Goal: Task Accomplishment & Management: Manage account settings

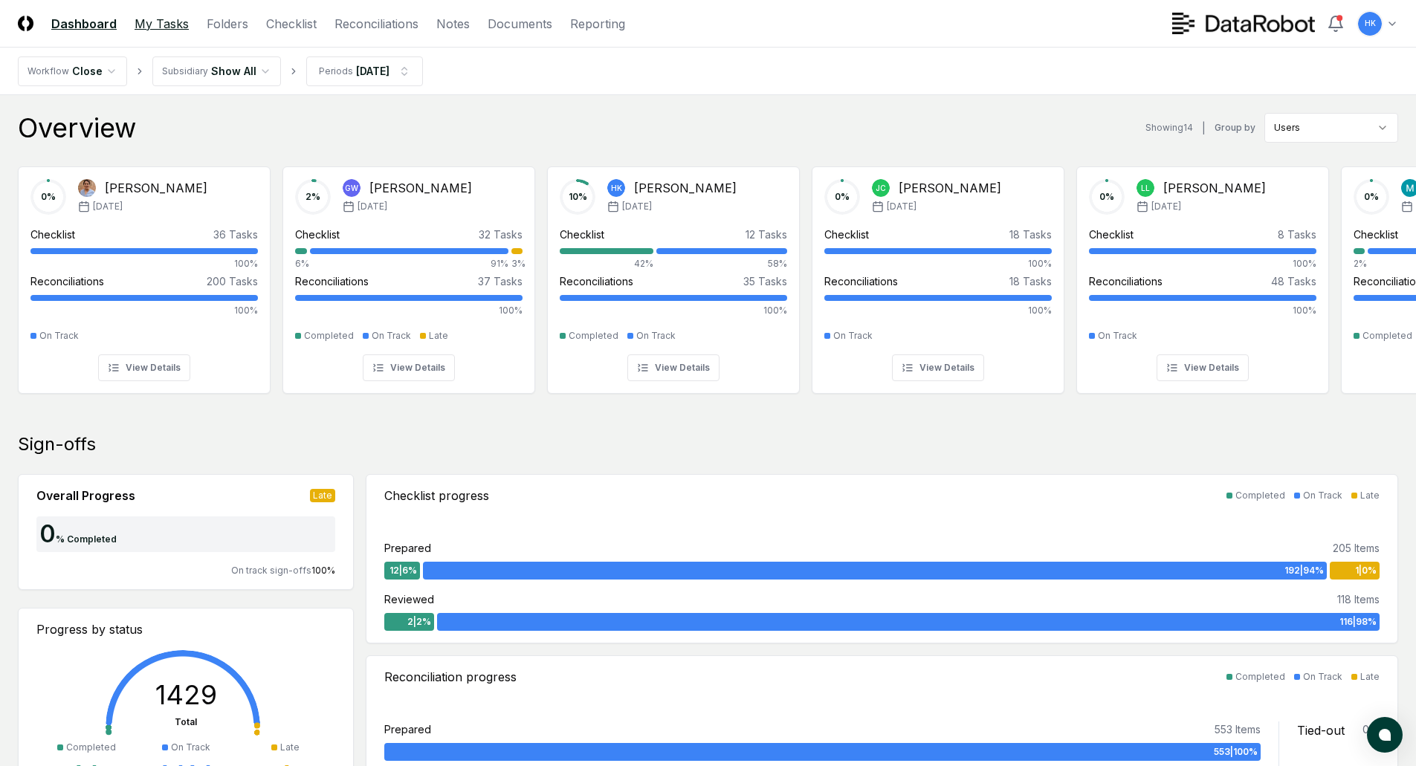
click at [167, 22] on link "My Tasks" at bounding box center [162, 24] width 54 height 18
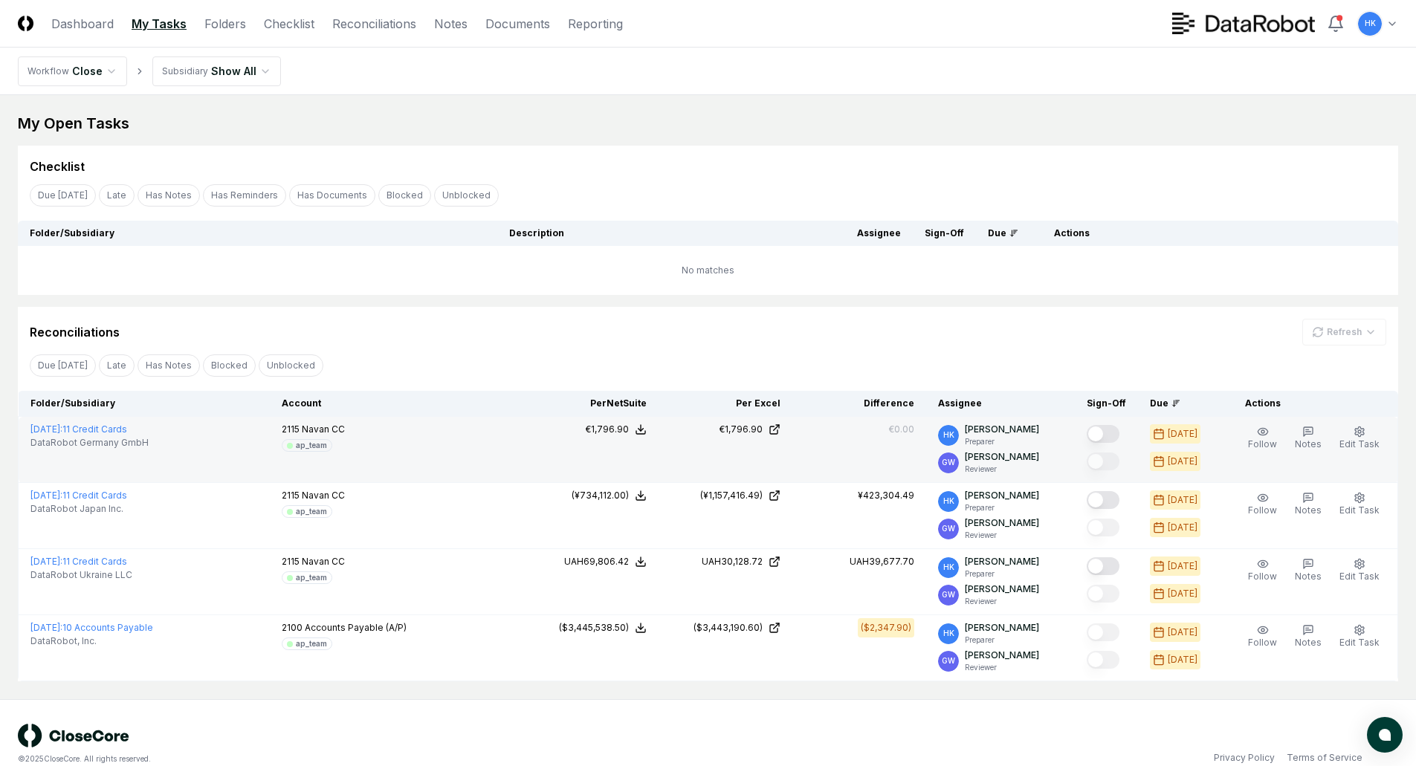
click at [1103, 431] on button "Mark complete" at bounding box center [1102, 434] width 33 height 18
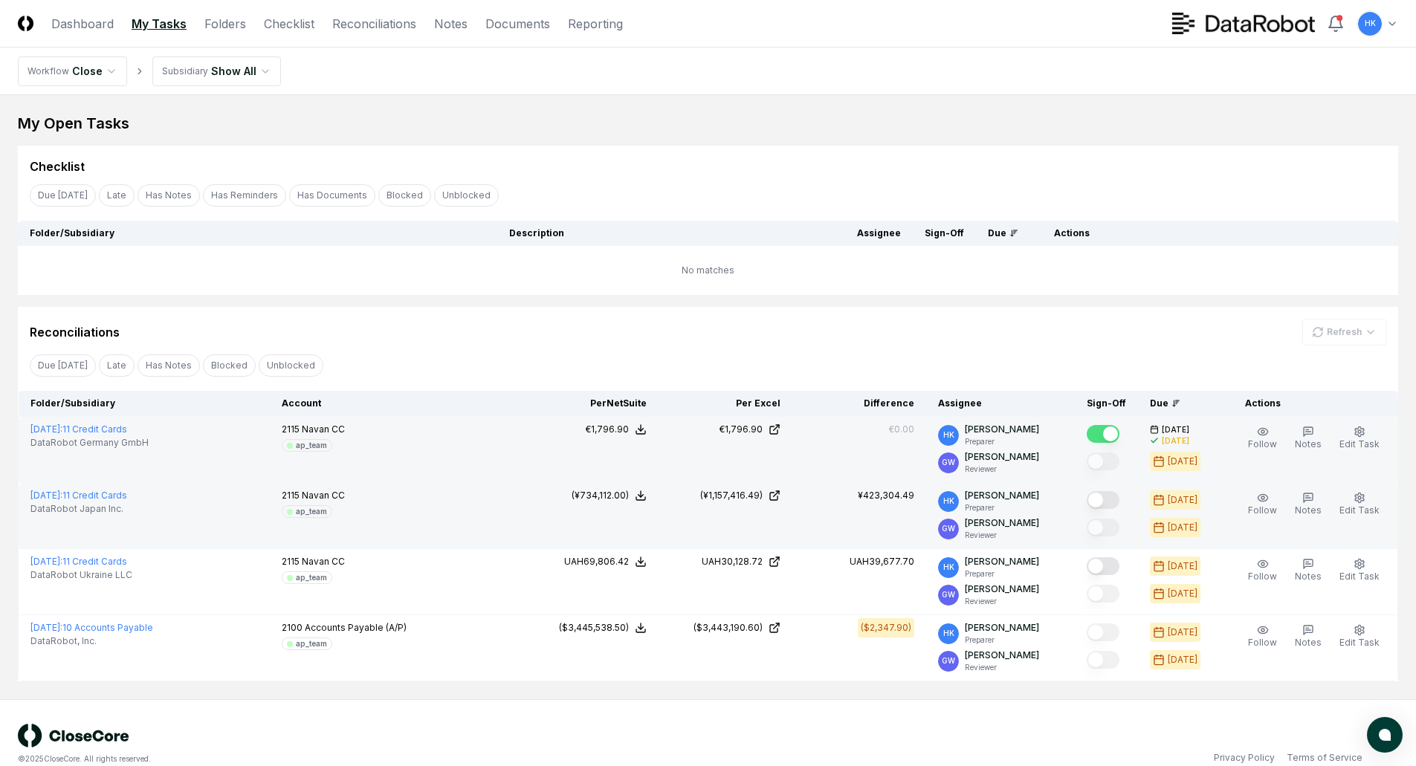
click at [1101, 499] on button "Mark complete" at bounding box center [1102, 500] width 33 height 18
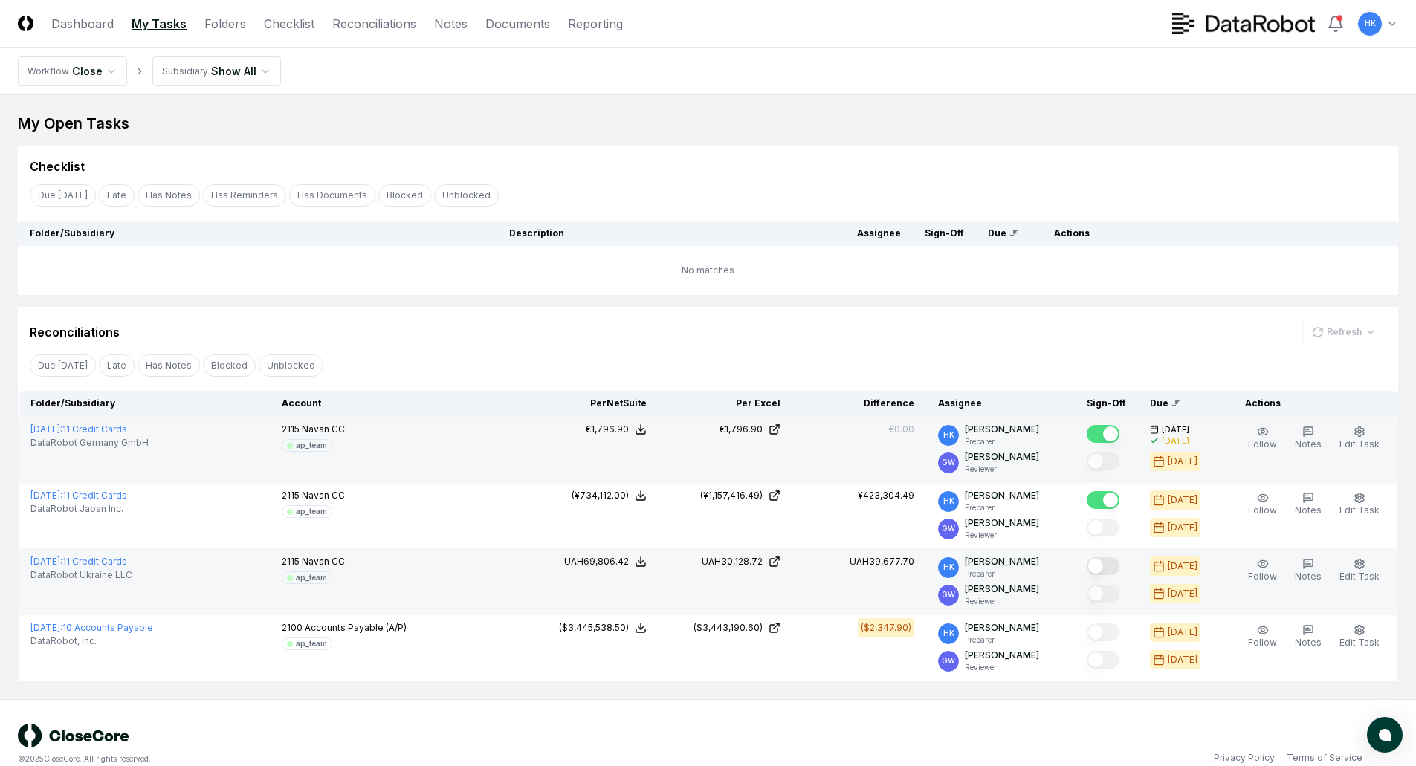
click at [1104, 561] on button "Mark complete" at bounding box center [1102, 566] width 33 height 18
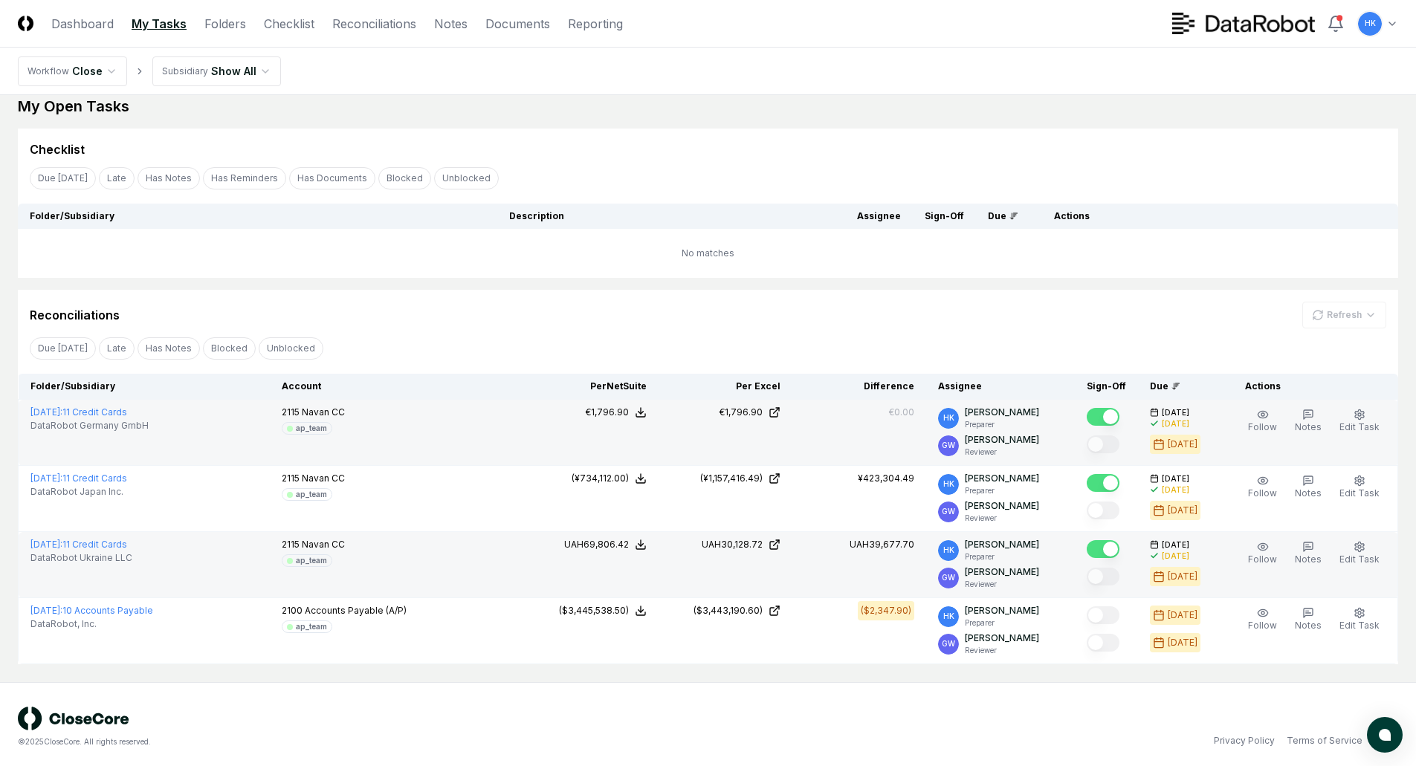
scroll to position [22, 0]
